Goal: Check status: Check status

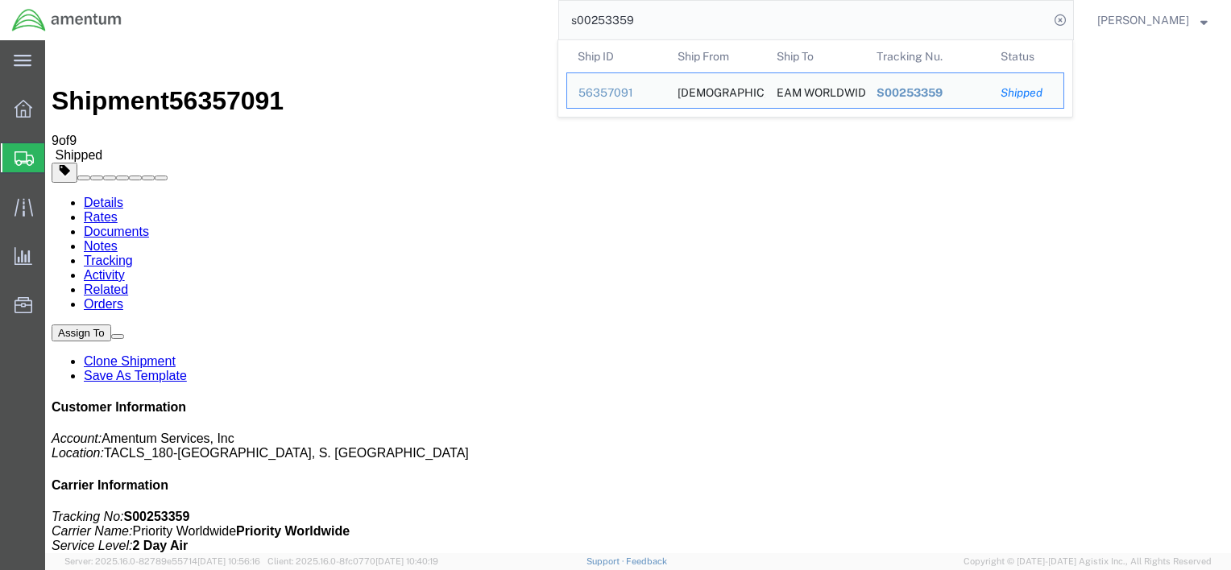
drag, startPoint x: 647, startPoint y: 23, endPoint x: 521, endPoint y: 23, distance: 125.6
click at [521, 23] on div "s00253359 Ship ID Ship From Ship To Tracking Nu. Status Ship ID 56357091 Ship F…" at bounding box center [604, 20] width 940 height 40
paste input "423941927383"
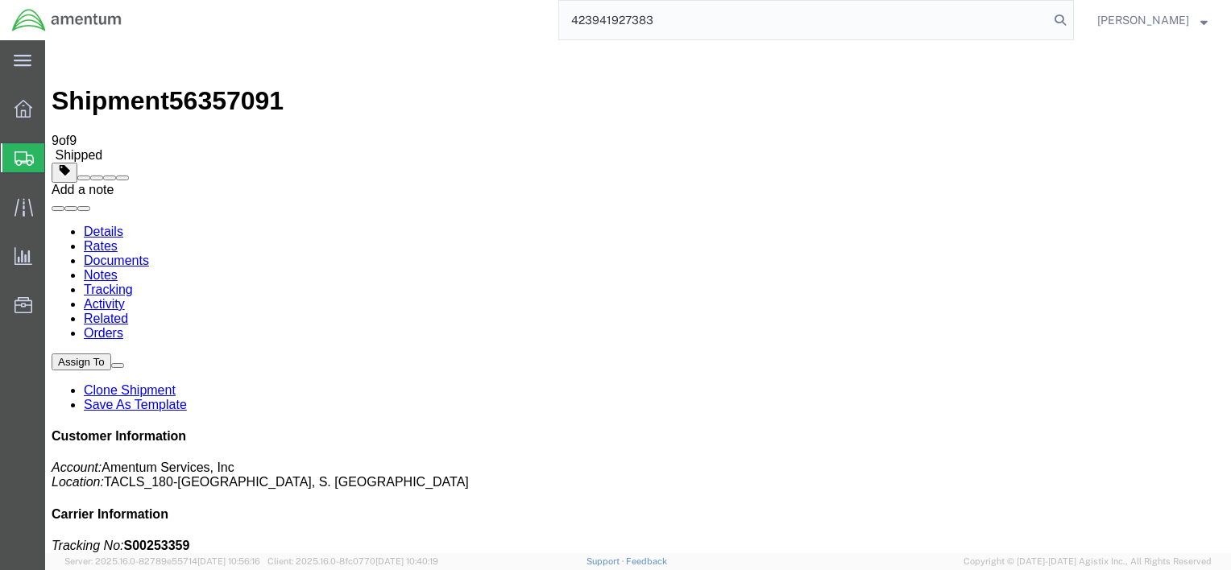
type input "423941927383"
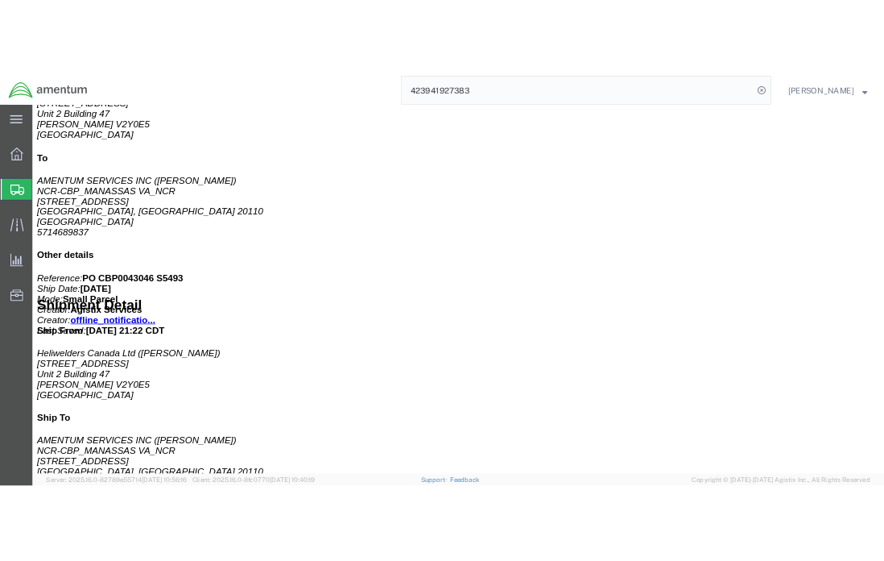
scroll to position [168, 0]
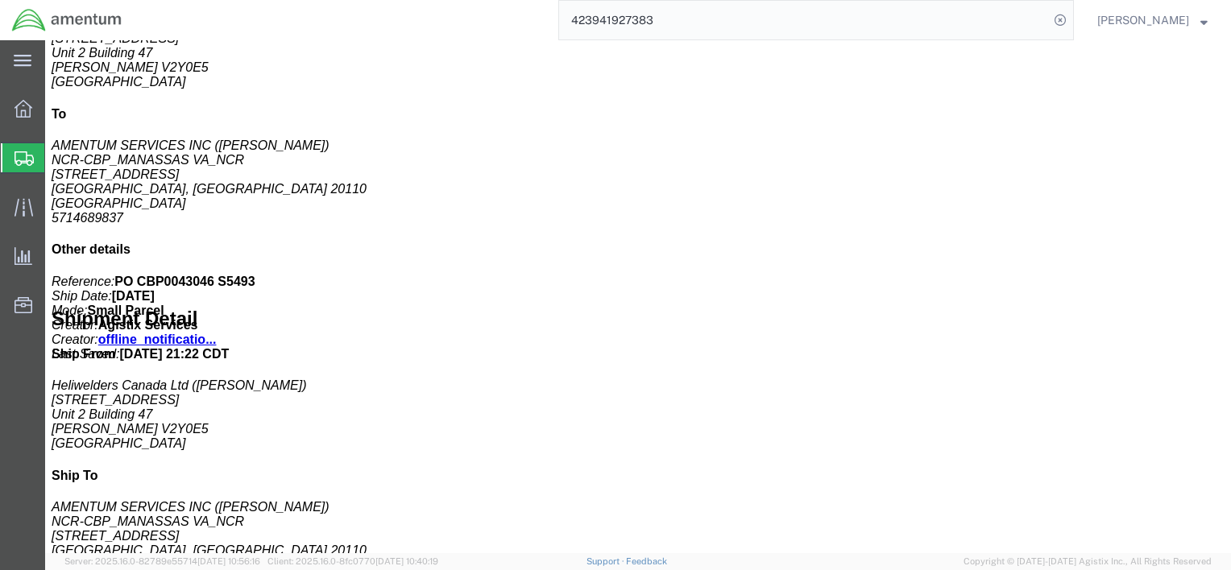
click b "PO CBP0043046 S5493"
copy b "CBP0043046"
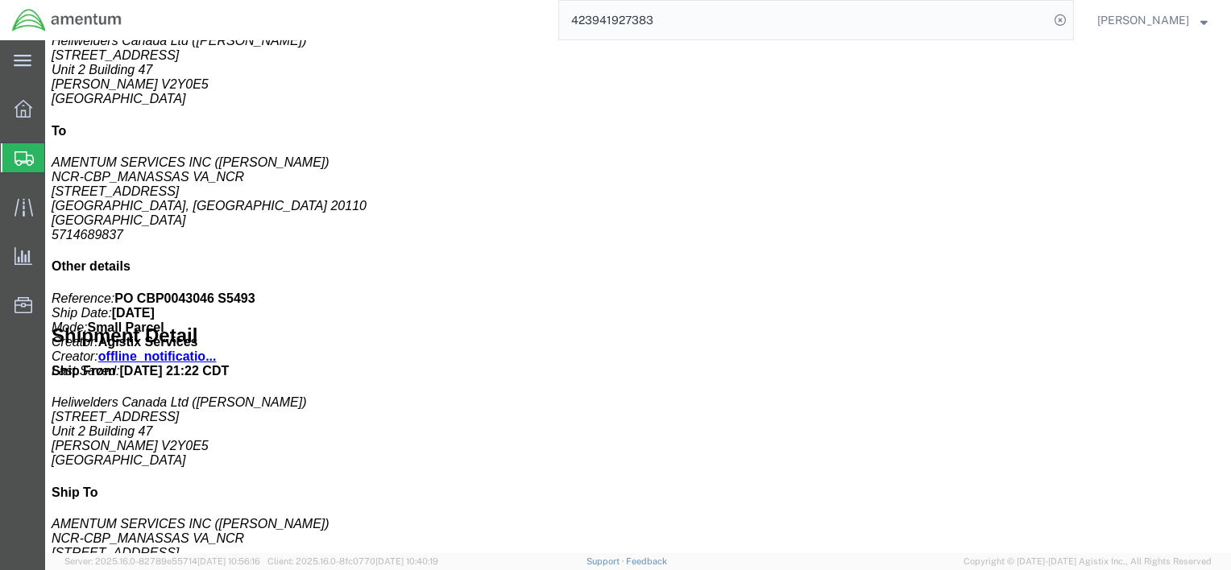
click address "Heliwelders Canada Ltd ([PERSON_NAME]) [STREET_ADDRESS][PERSON_NAME]"
drag, startPoint x: 1092, startPoint y: 126, endPoint x: 886, endPoint y: 126, distance: 206.2
click div "Customer Information Account: Amentum Services, Inc Location: QCC - [GEOGRAPHIC…"
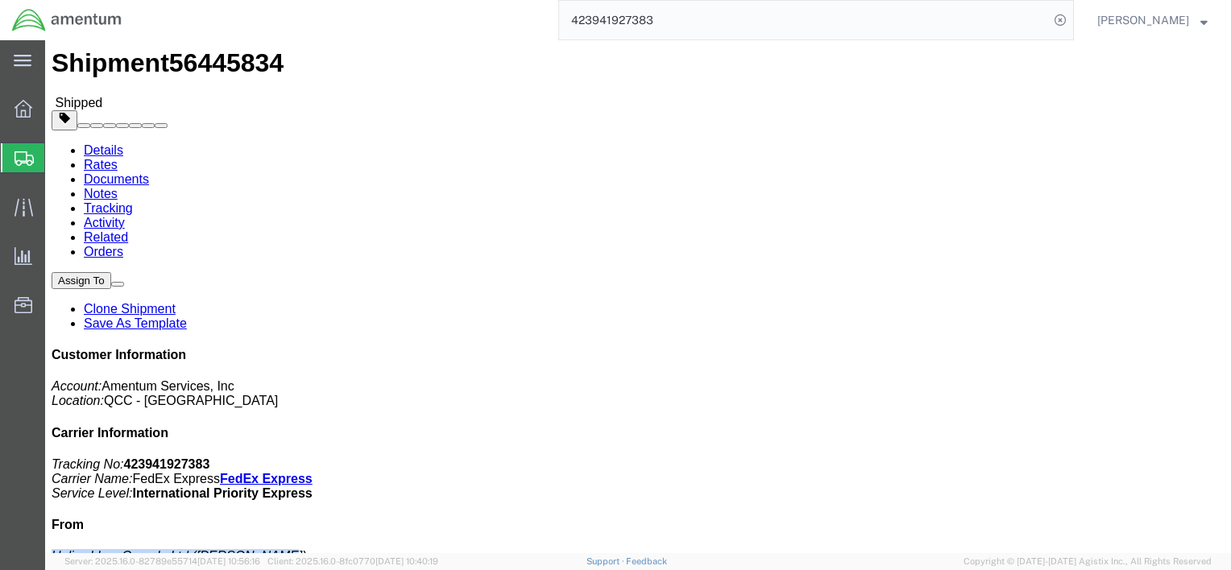
scroll to position [0, 0]
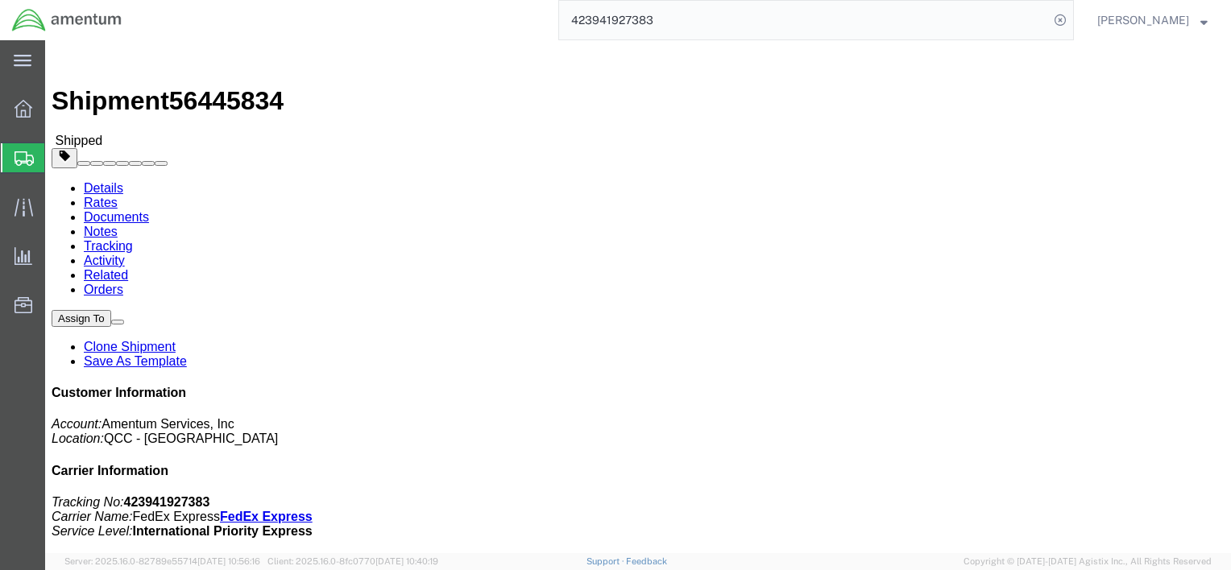
copy address "Heliwelders Canada Ltd ([PERSON_NAME])"
click link "Documents"
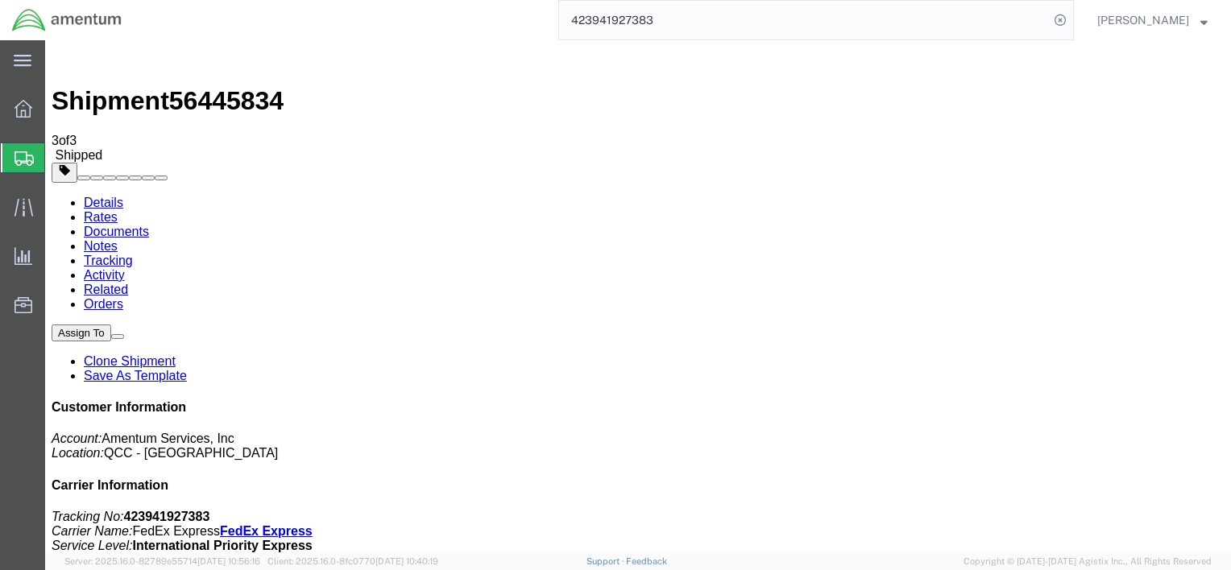
scroll to position [168, 0]
